Goal: Information Seeking & Learning: Learn about a topic

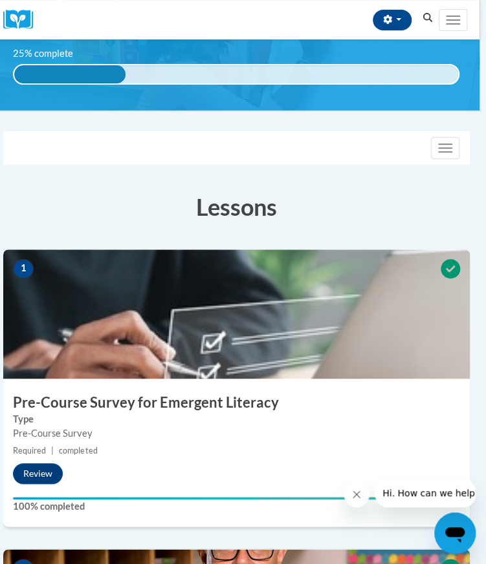
scroll to position [61, 6]
